Goal: Task Accomplishment & Management: Manage account settings

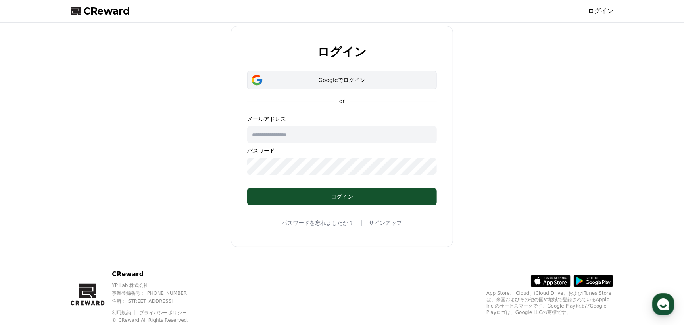
click at [326, 77] on div "Googleでログイン" at bounding box center [342, 80] width 167 height 8
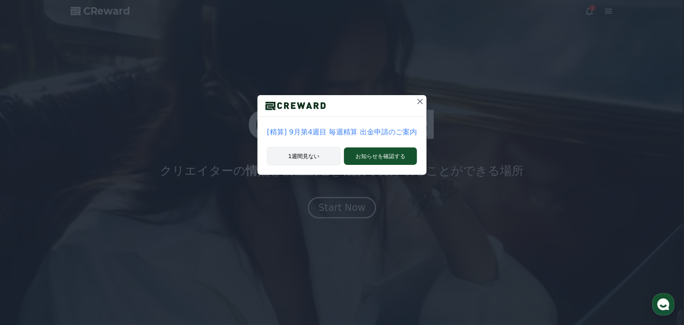
click at [309, 155] on button "1週間見ない" at bounding box center [304, 156] width 74 height 18
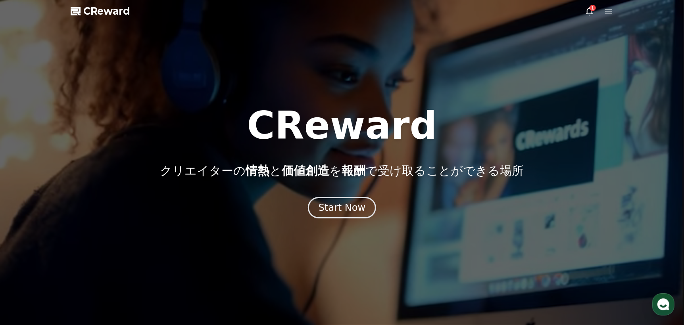
click at [587, 13] on icon at bounding box center [589, 11] width 7 height 8
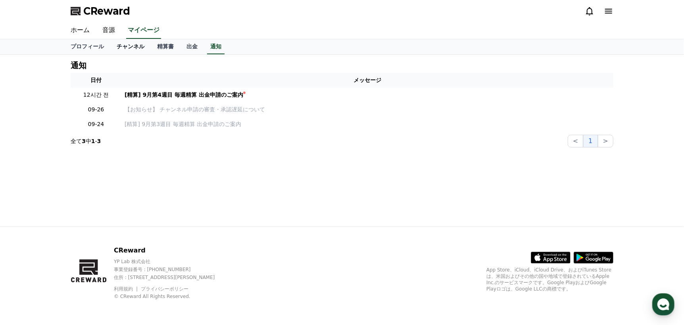
click at [125, 50] on link "チャンネル" at bounding box center [130, 46] width 40 height 15
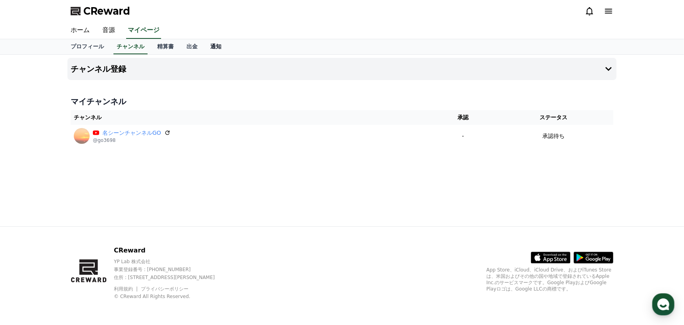
click at [204, 49] on link "通知" at bounding box center [216, 46] width 24 height 15
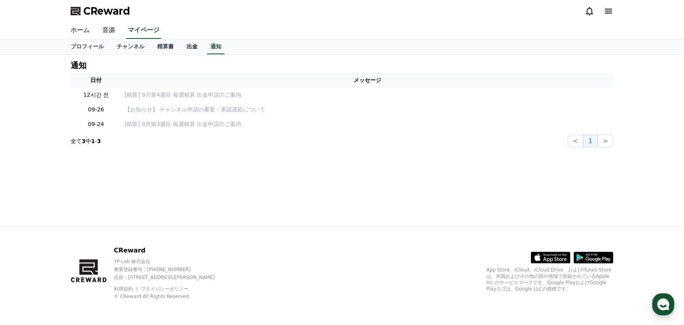
click at [181, 46] on link "出金" at bounding box center [192, 46] width 24 height 15
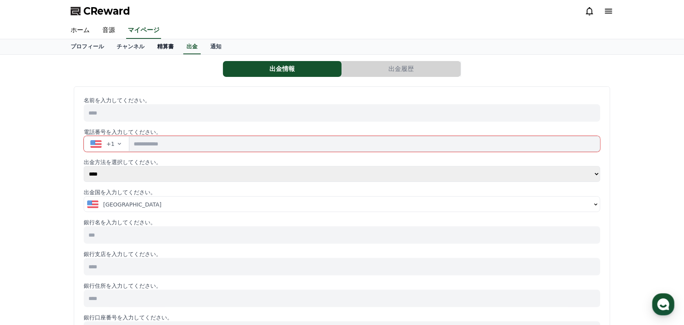
click at [152, 47] on link "精算書" at bounding box center [165, 46] width 29 height 15
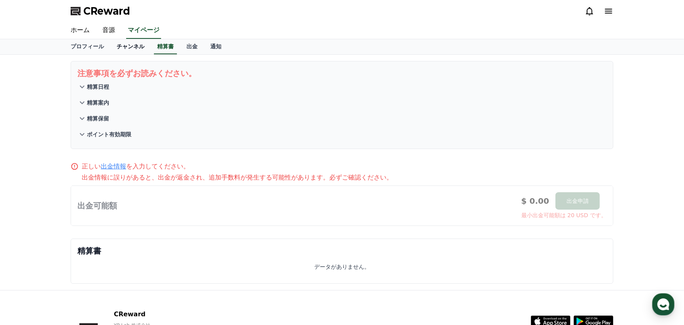
click at [120, 49] on link "チャンネル" at bounding box center [130, 46] width 40 height 15
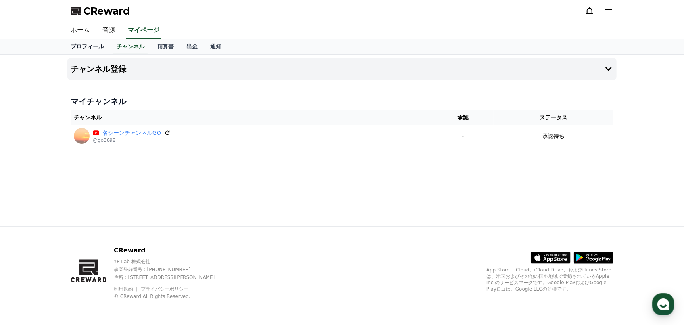
click at [85, 49] on link "プロフィール" at bounding box center [87, 46] width 46 height 15
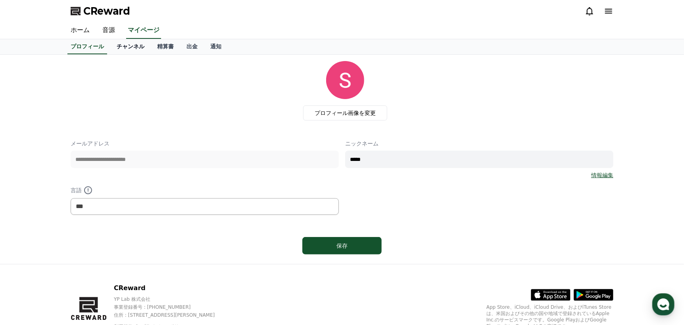
click at [110, 47] on link "チャンネル" at bounding box center [130, 46] width 40 height 15
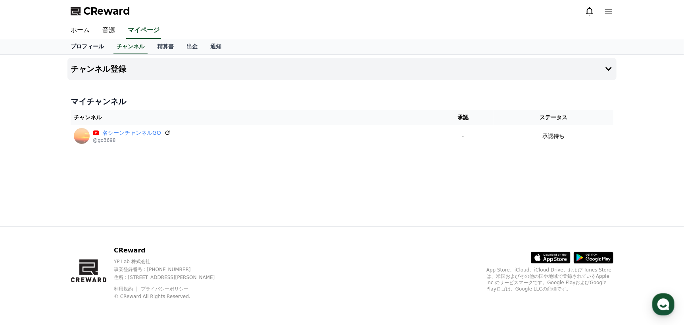
click at [86, 47] on link "プロフィール" at bounding box center [87, 46] width 46 height 15
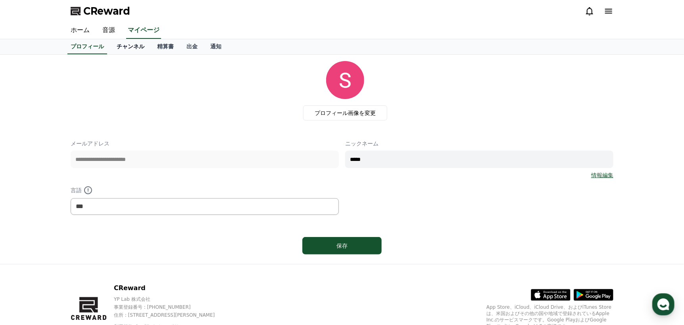
click at [116, 47] on link "チャンネル" at bounding box center [130, 46] width 40 height 15
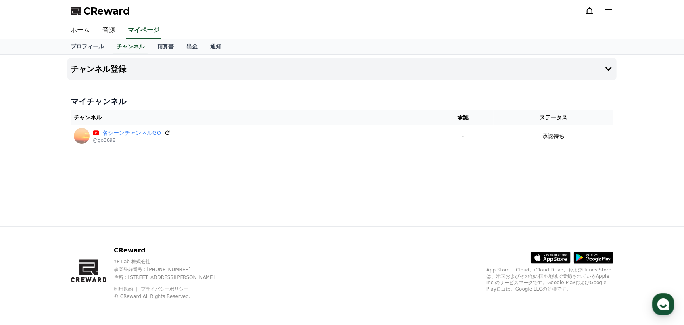
drag, startPoint x: 629, startPoint y: 0, endPoint x: 329, endPoint y: 224, distance: 374.3
click at [329, 224] on div "チャンネル登録 マイチャンネル チャンネル 承認 ステータス 名シーンチャンネルGO @go3698 - 承認待ち" at bounding box center [342, 141] width 556 height 172
click at [609, 11] on icon at bounding box center [608, 11] width 7 height 5
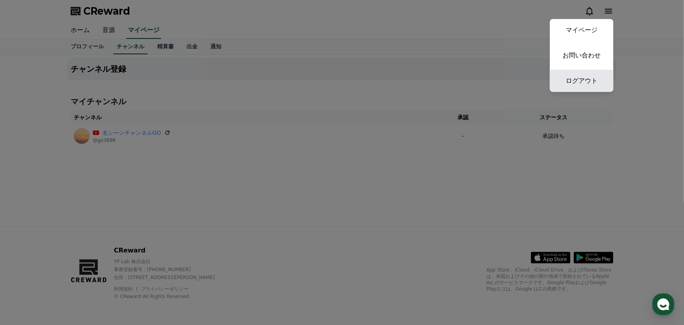
click at [585, 77] on link "ログアウト" at bounding box center [581, 81] width 63 height 22
